Goal: Transaction & Acquisition: Purchase product/service

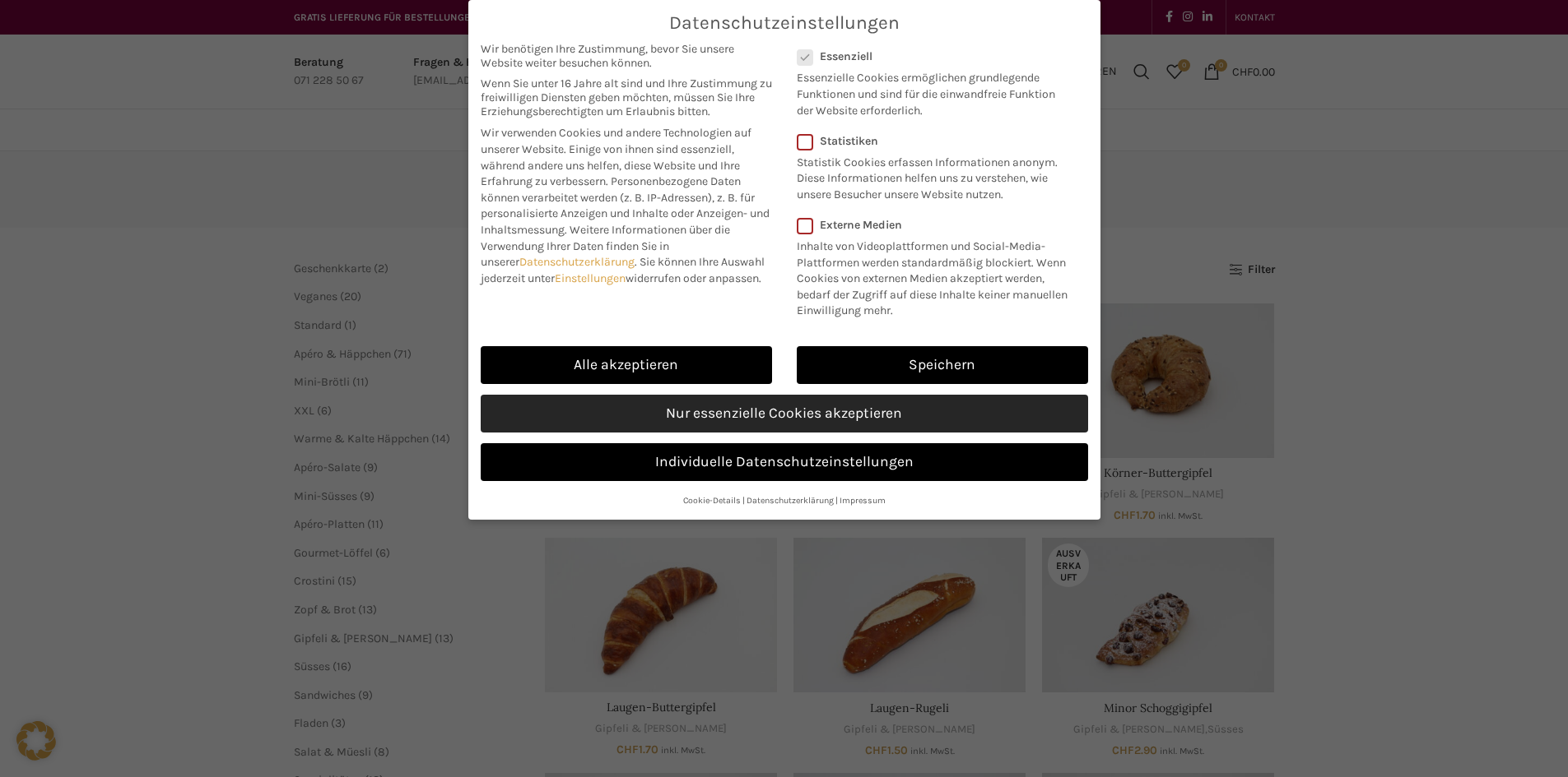
click at [772, 418] on link "Nur essenzielle Cookies akzeptieren" at bounding box center [784, 414] width 607 height 38
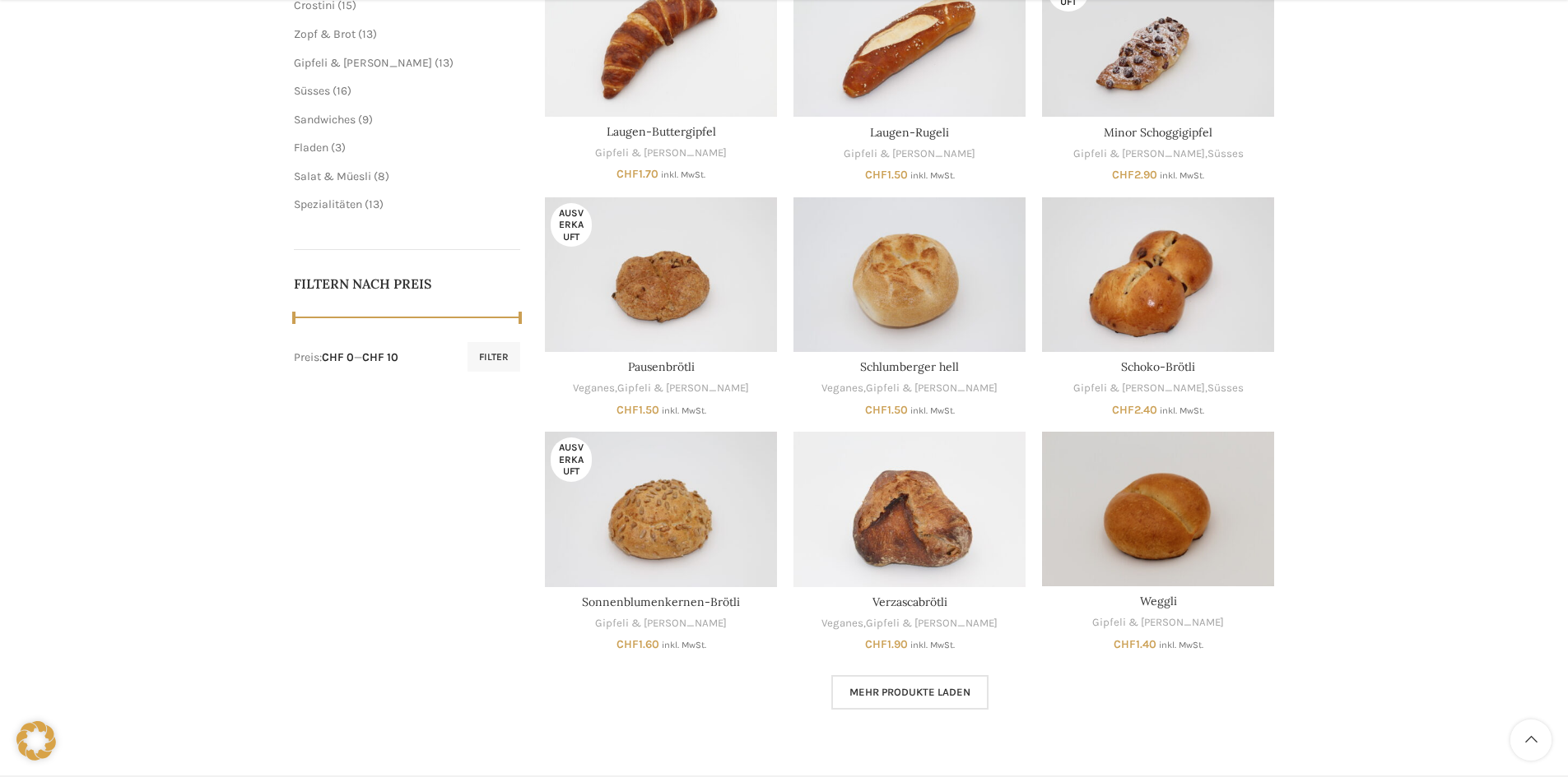
scroll to position [658, 0]
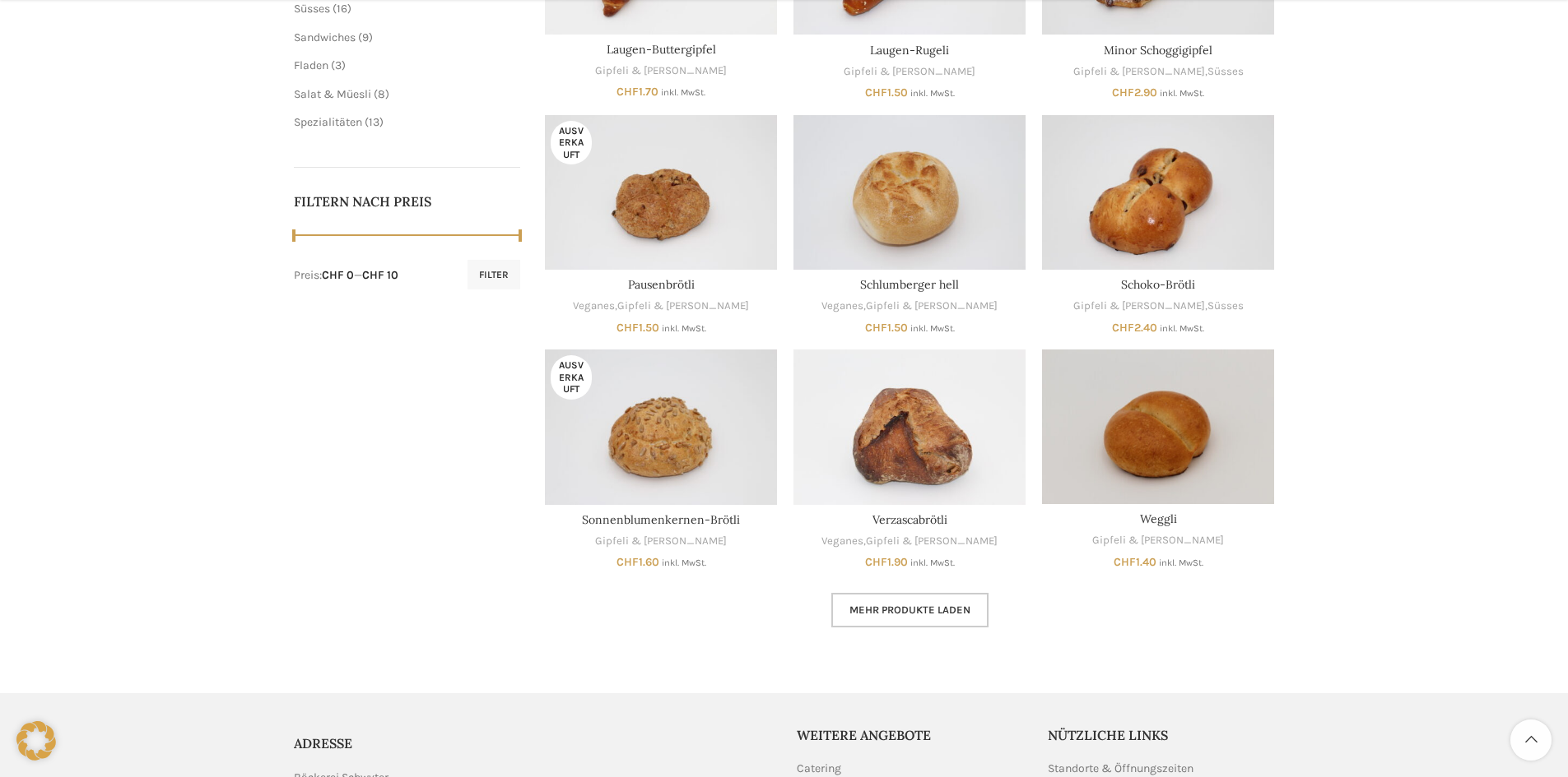
click at [910, 618] on link "Mehr Produkte laden" at bounding box center [910, 610] width 157 height 35
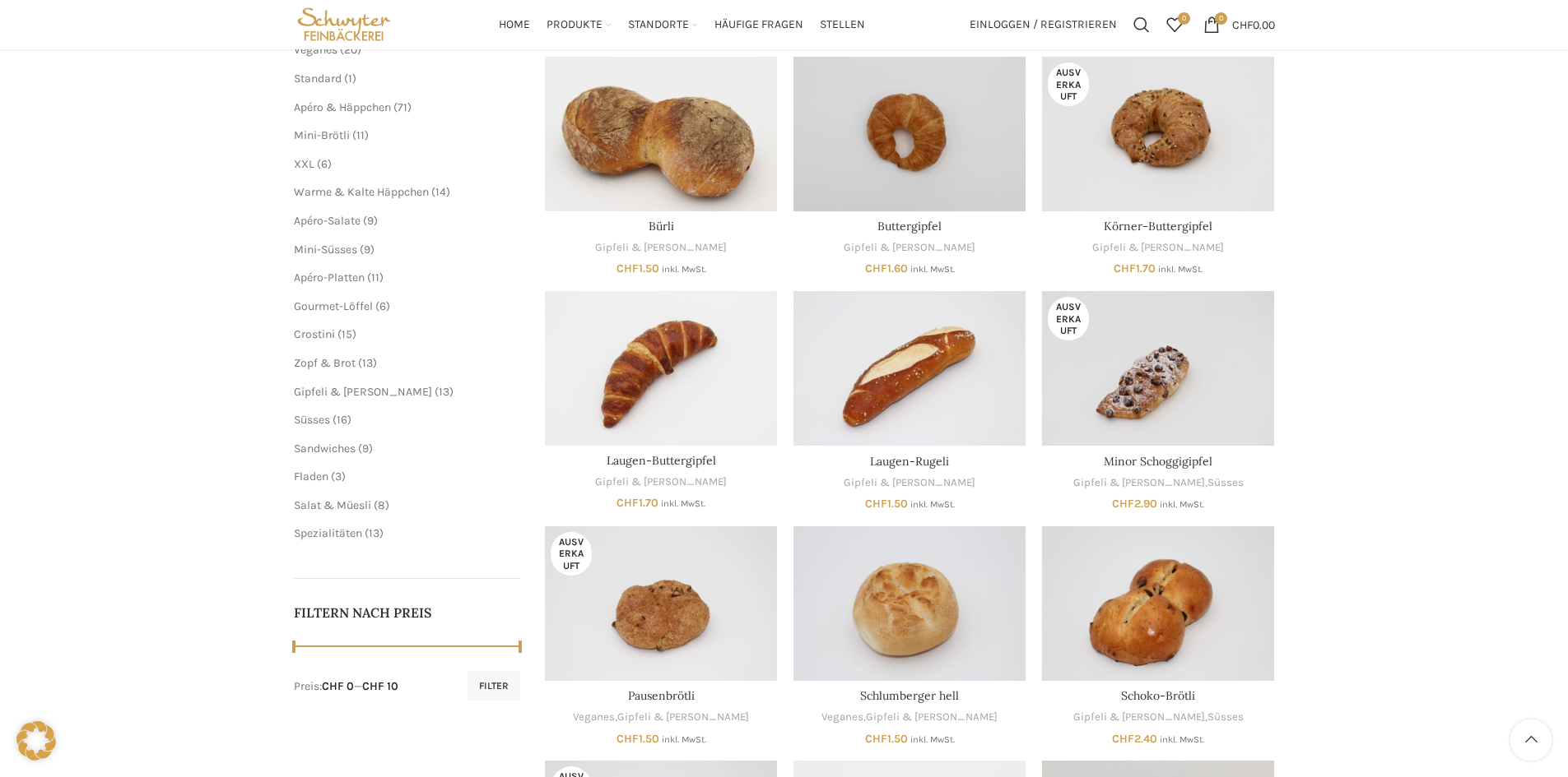
scroll to position [82, 0]
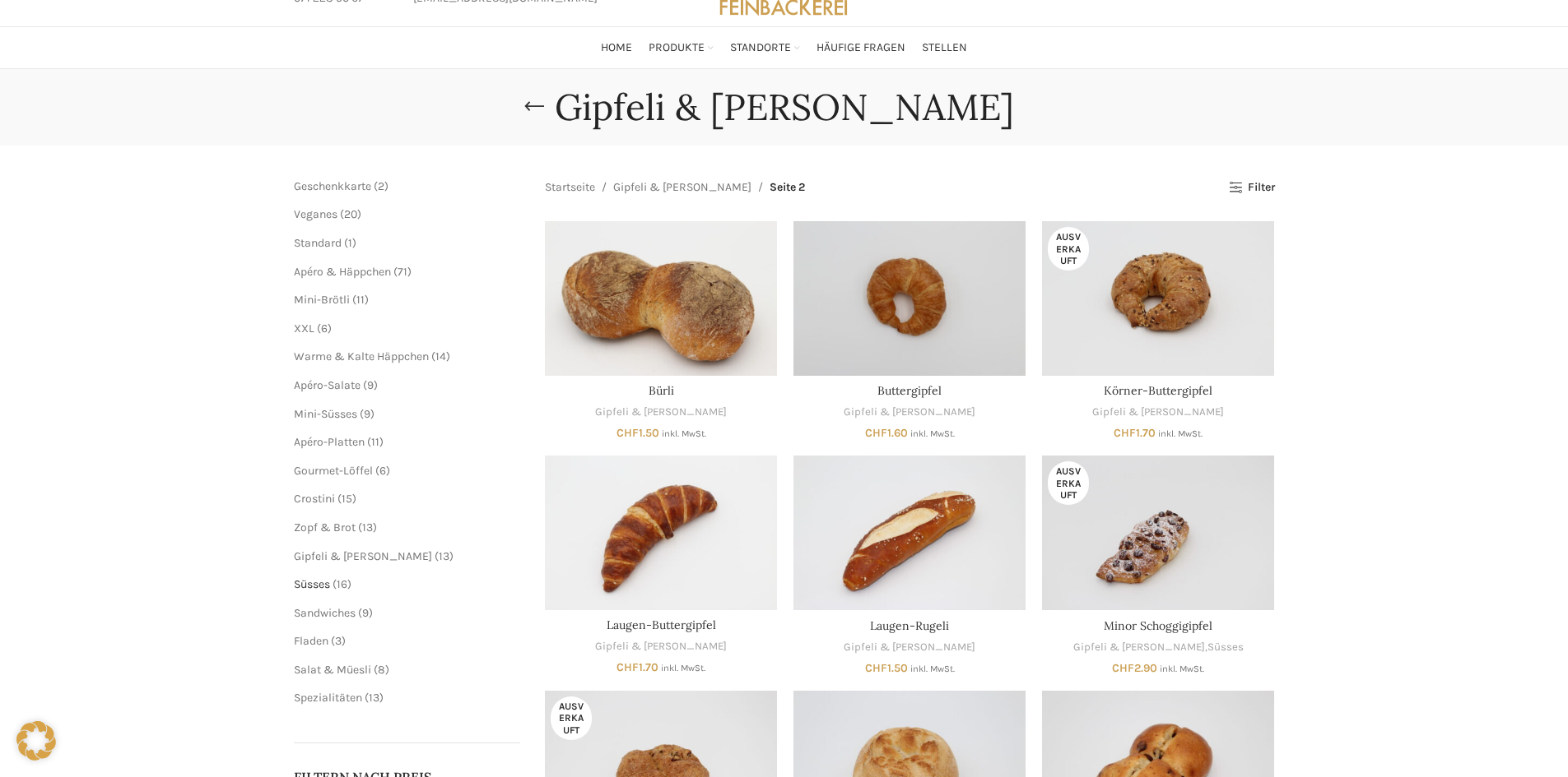
click at [311, 586] on span "Süsses" at bounding box center [311, 584] width 36 height 14
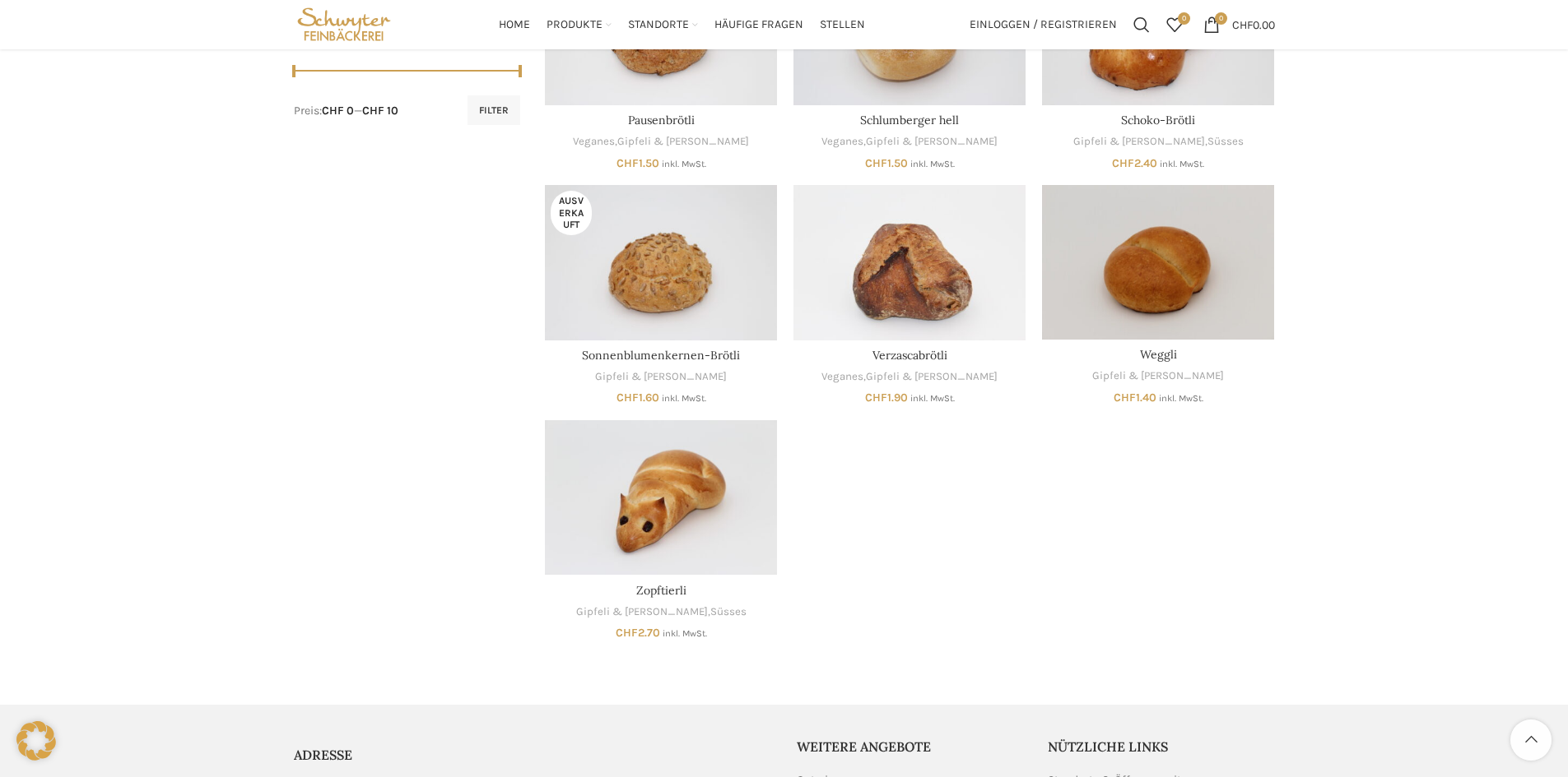
scroll to position [576, 0]
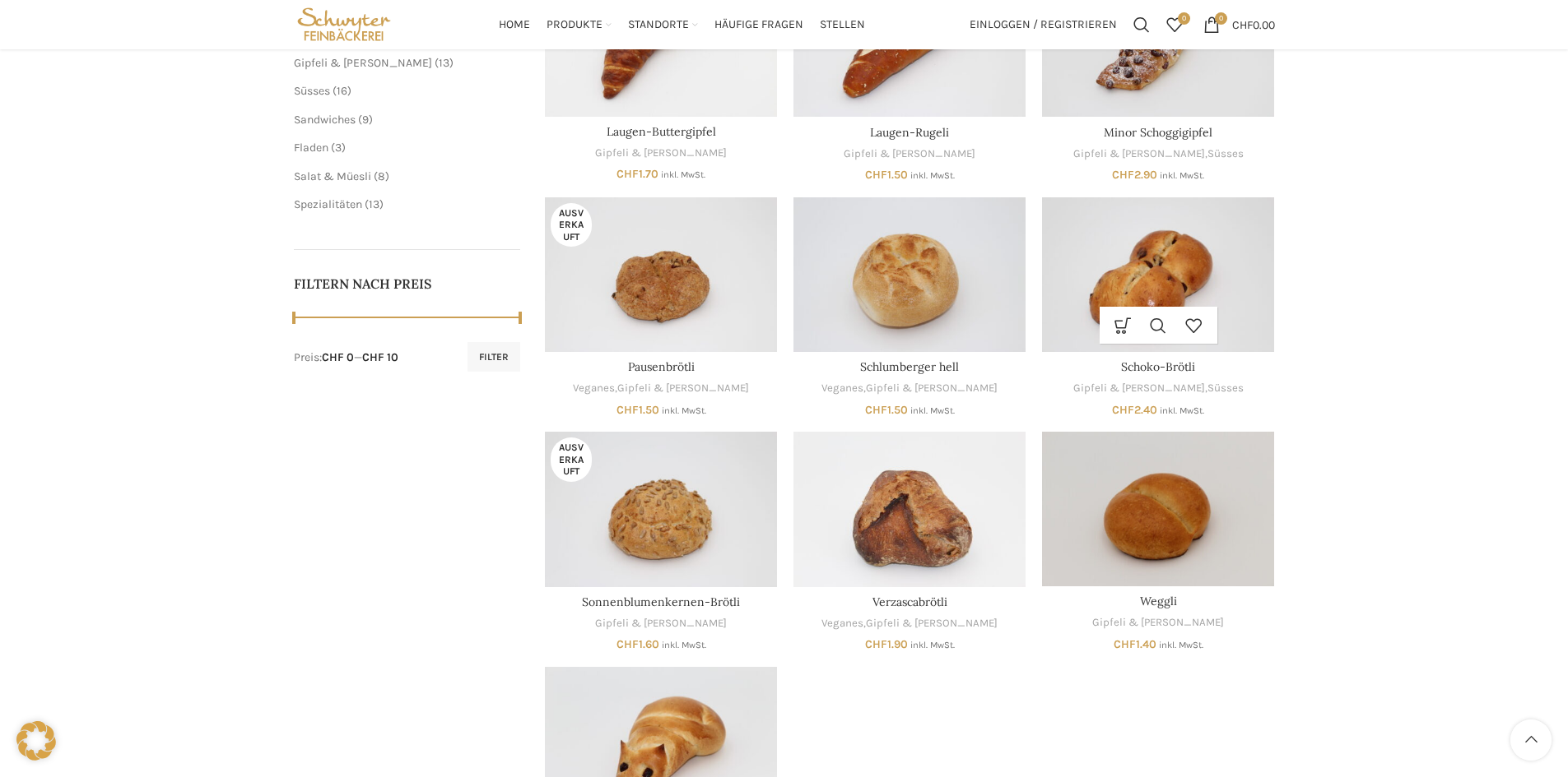
click at [1189, 269] on img "Schoko-Brötli" at bounding box center [1158, 275] width 232 height 155
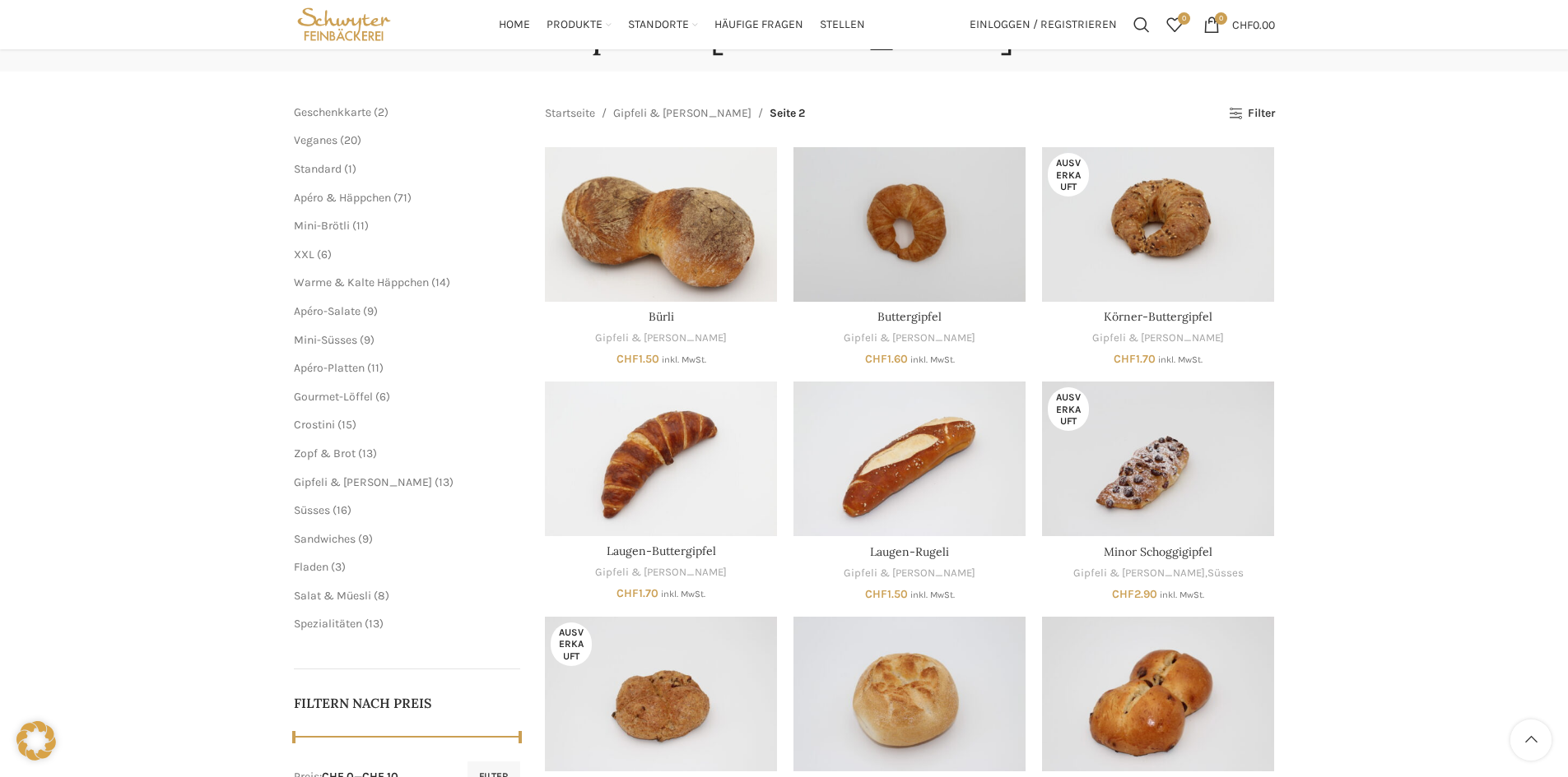
scroll to position [0, 0]
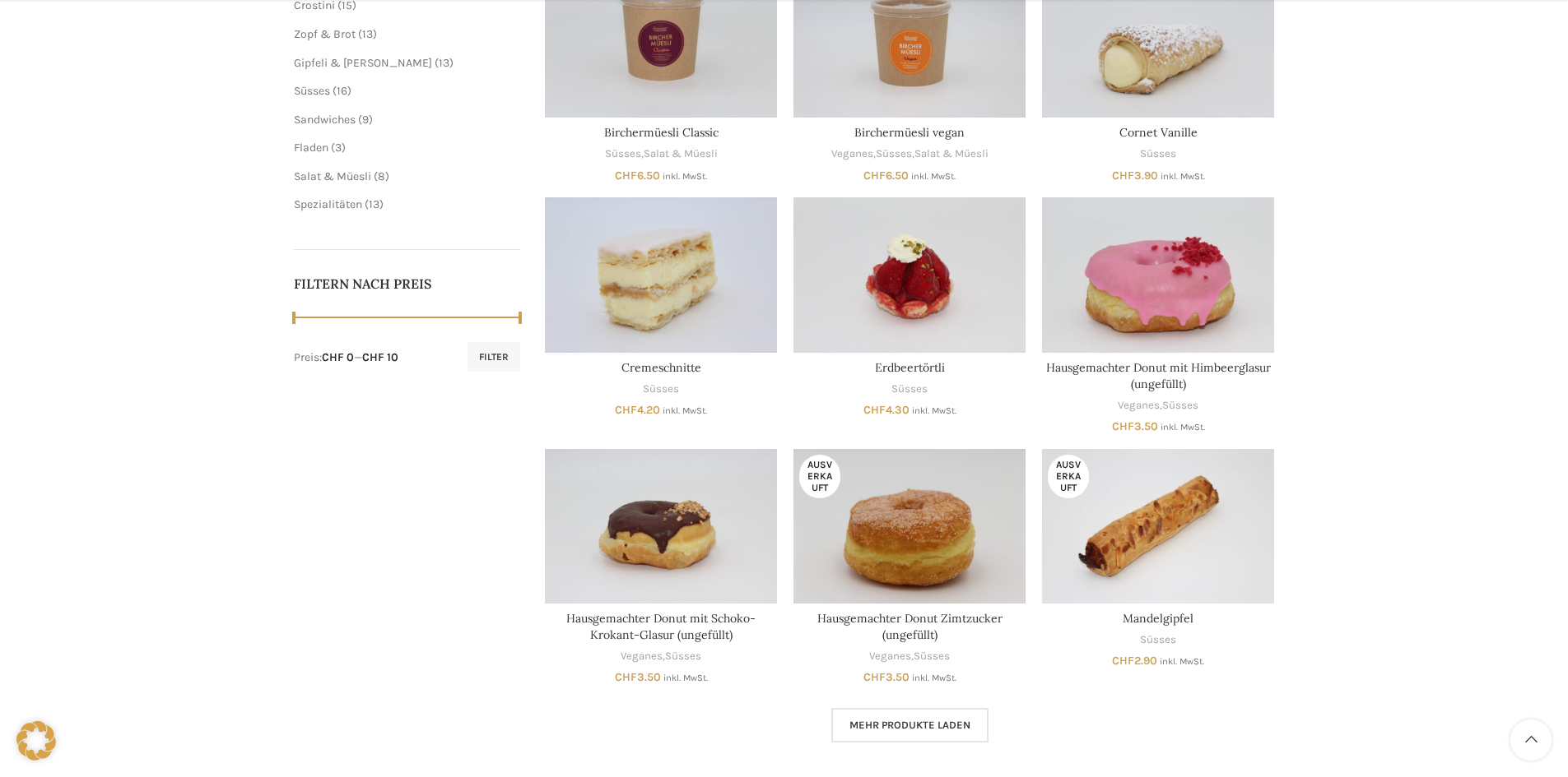
scroll to position [658, 0]
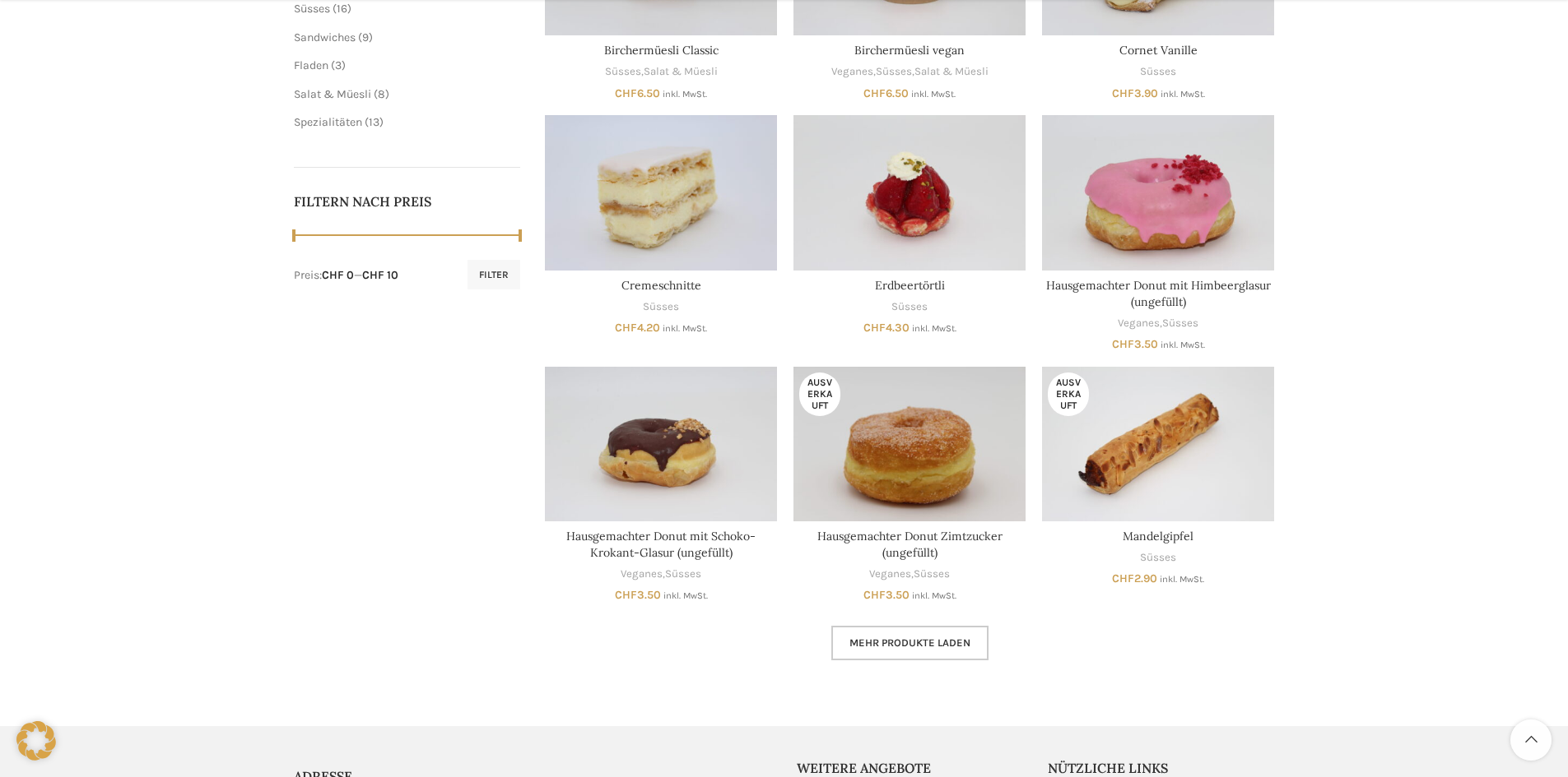
click at [948, 643] on span "Mehr Produkte laden" at bounding box center [909, 643] width 121 height 13
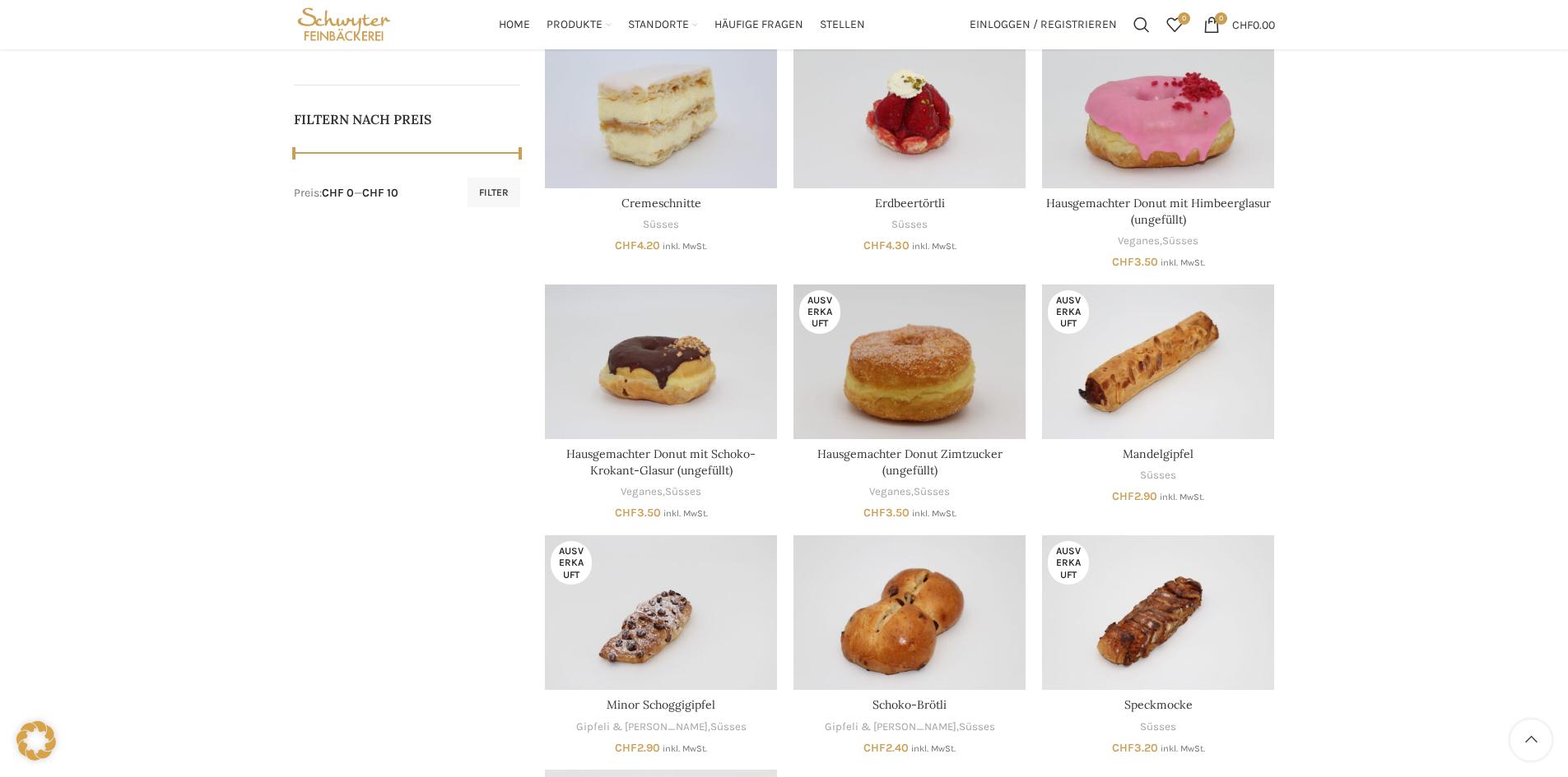
scroll to position [494, 0]
